Goal: Task Accomplishment & Management: Manage account settings

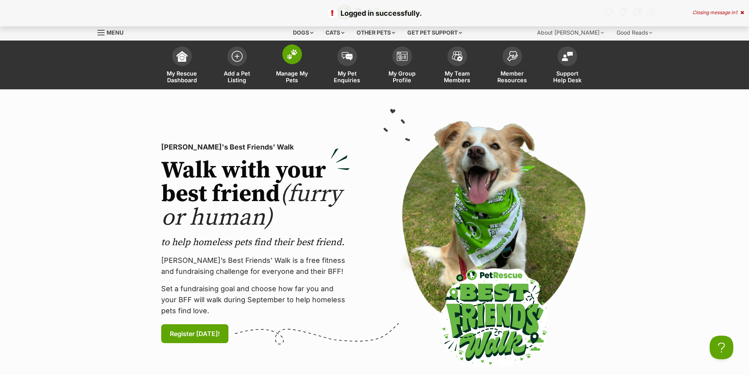
click at [295, 59] on img at bounding box center [292, 54] width 11 height 10
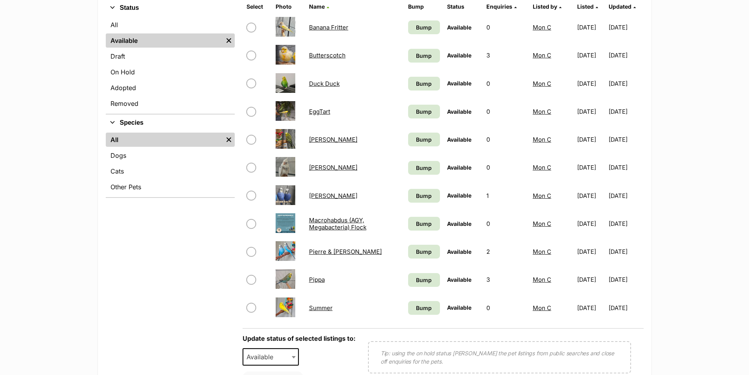
scroll to position [197, 0]
click at [319, 167] on link "[PERSON_NAME]" at bounding box center [333, 166] width 48 height 7
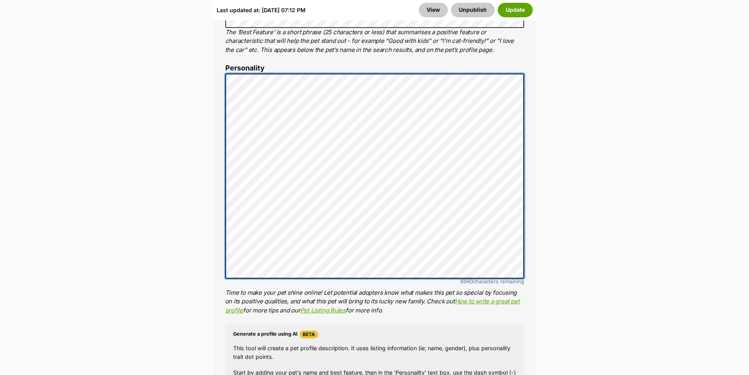
scroll to position [629, 0]
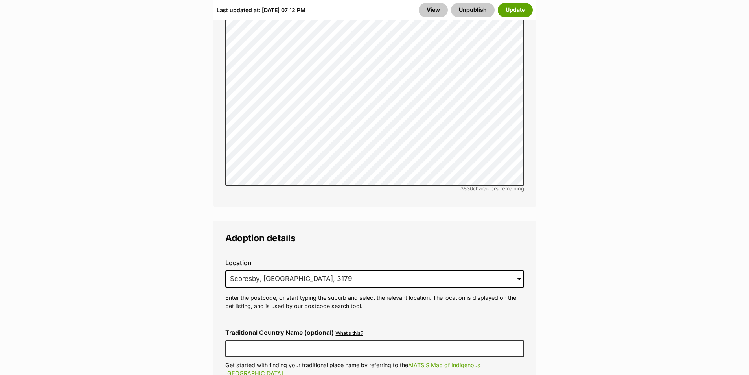
drag, startPoint x: 434, startPoint y: 224, endPoint x: 178, endPoint y: 251, distance: 257.8
click at [139, 260] on main "Edit Jeffery Add or edit photos Add up to 9 photos to show all the cute sides o…" at bounding box center [374, 207] width 749 height 3519
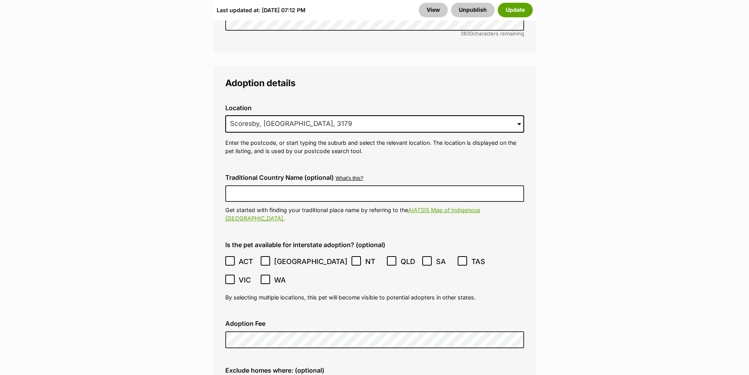
scroll to position [1887, 0]
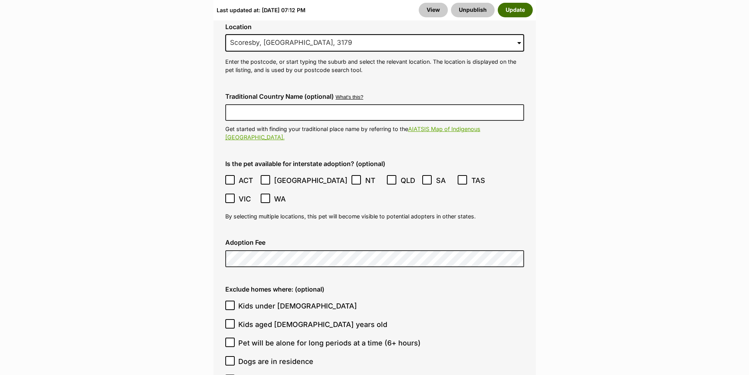
click at [517, 9] on button "Update" at bounding box center [515, 10] width 35 height 14
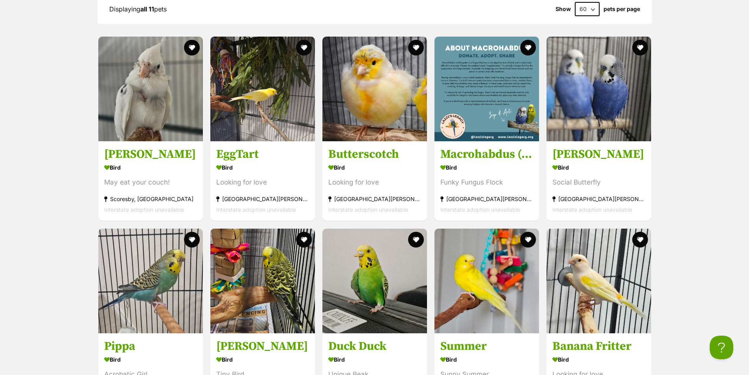
scroll to position [1062, 0]
